Goal: Navigation & Orientation: Find specific page/section

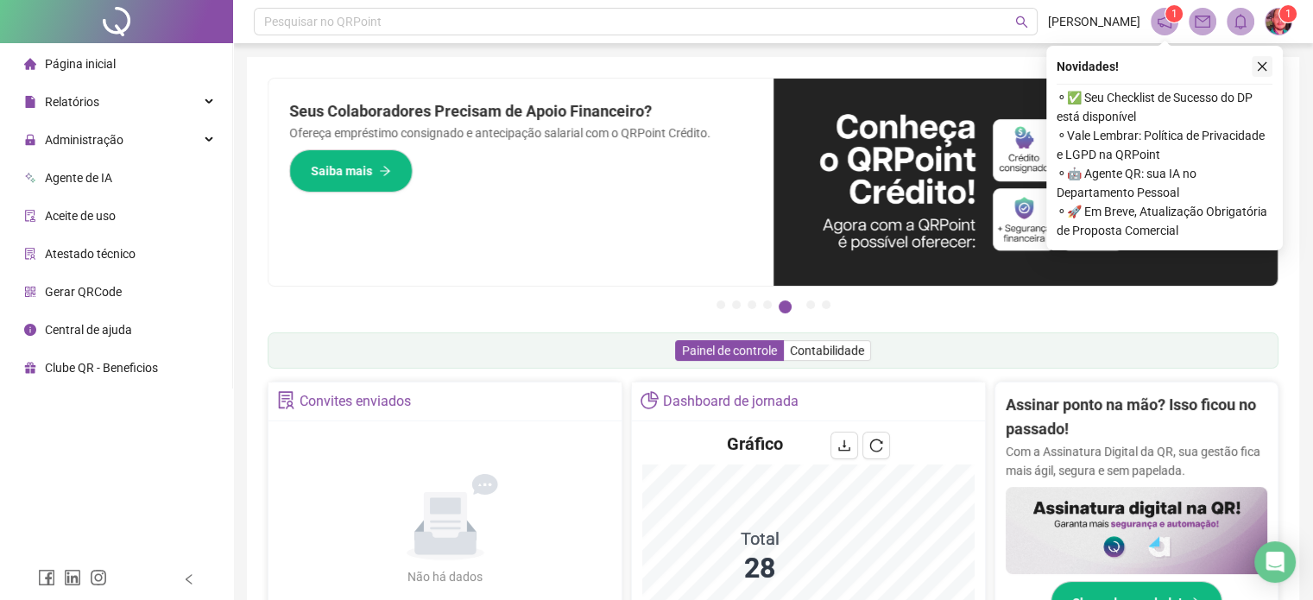
click at [1263, 66] on icon "close" at bounding box center [1262, 66] width 9 height 9
